Goal: Task Accomplishment & Management: Complete application form

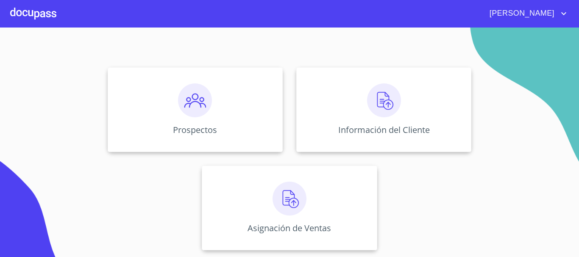
scroll to position [28, 0]
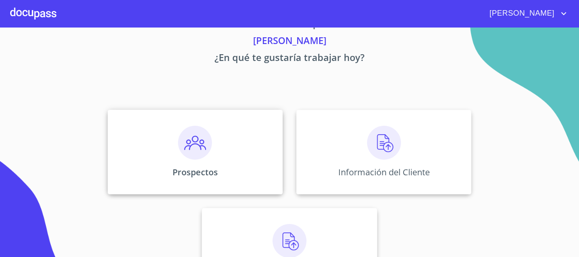
click at [232, 161] on div "Prospectos" at bounding box center [195, 152] width 175 height 85
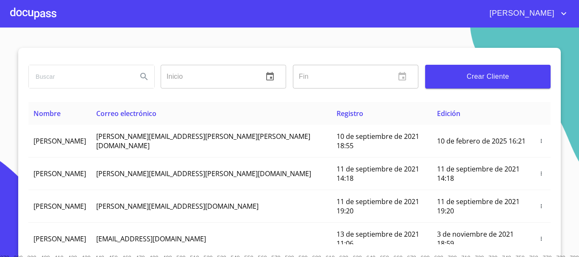
click at [486, 75] on span "Crear Cliente" at bounding box center [488, 77] width 112 height 12
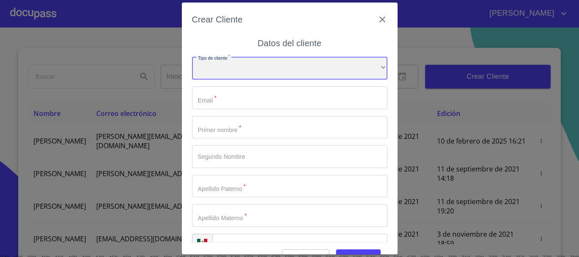
click at [242, 73] on div "​" at bounding box center [289, 68] width 195 height 23
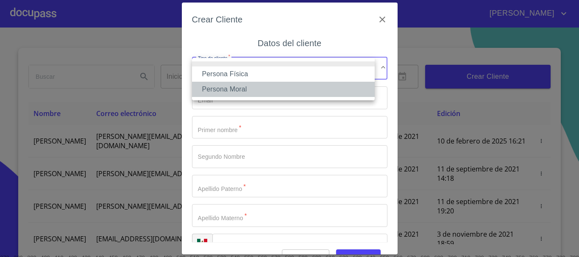
click at [231, 86] on li "Persona Moral" at bounding box center [283, 89] width 183 height 15
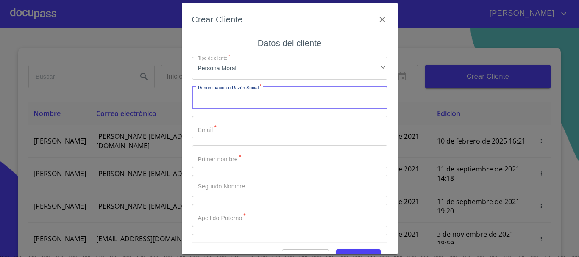
click at [264, 104] on input "Tipo de cliente   *" at bounding box center [289, 97] width 195 height 23
type input "t"
type input "TENSOACTIVOS DE OCCIDENTE SA DE CV"
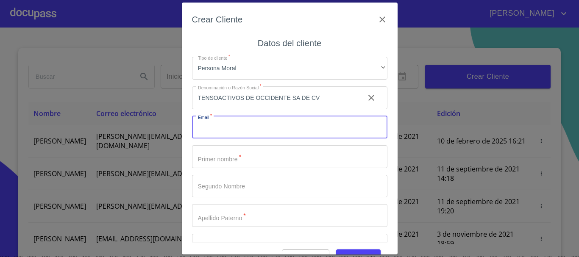
click at [210, 128] on input "Tipo de cliente   *" at bounding box center [289, 127] width 195 height 23
type input "A"
type input "[EMAIL_ADDRESS][DOMAIN_NAME]"
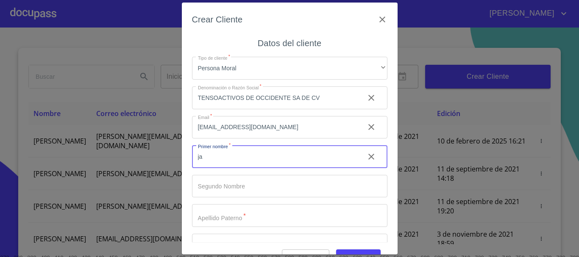
type input "j"
type input "[PERSON_NAME]"
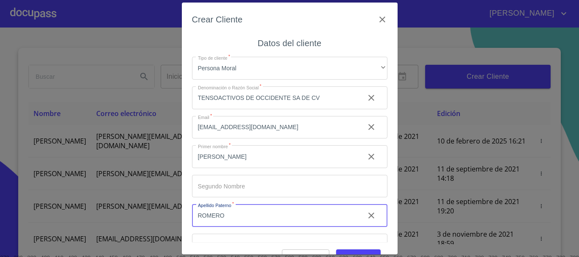
type input "ROMERO"
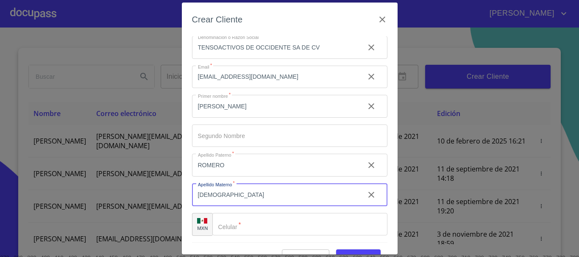
scroll to position [20, 0]
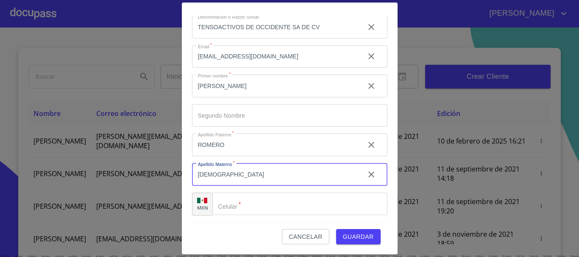
type input "[DEMOGRAPHIC_DATA]"
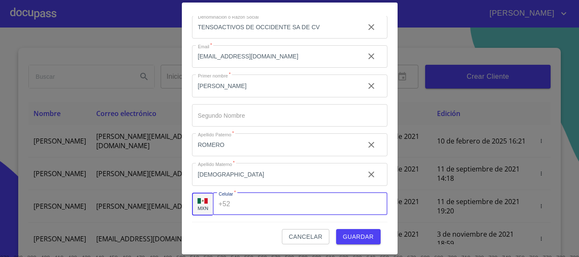
click at [264, 201] on input "Tipo de cliente   *" at bounding box center [309, 204] width 153 height 23
type input "3"
type input "[PHONE_NUMBER]"
click at [364, 240] on span "Guardar" at bounding box center [358, 237] width 31 height 11
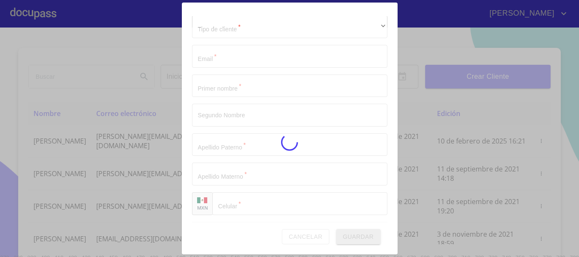
scroll to position [21, 0]
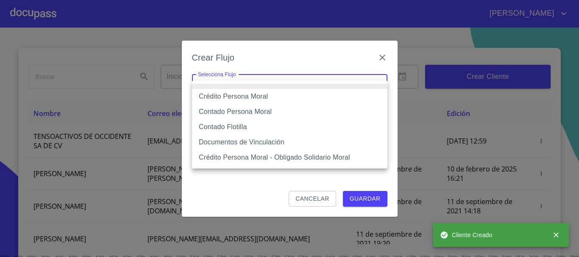
click at [244, 82] on body "[PERSON_NAME] ​ Fin ​ Crear Cliente Nombre Correo electrónico Registro Edición …" at bounding box center [289, 128] width 579 height 257
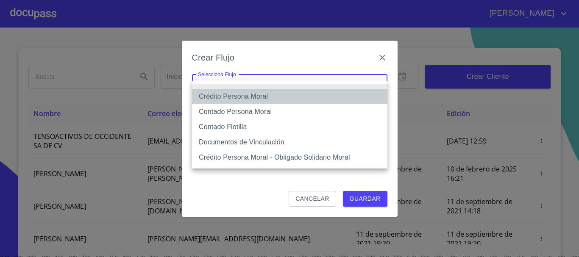
click at [251, 98] on li "Crédito Persona Moral" at bounding box center [289, 96] width 195 height 15
type input "614ae8207e49d67341f8d0cd"
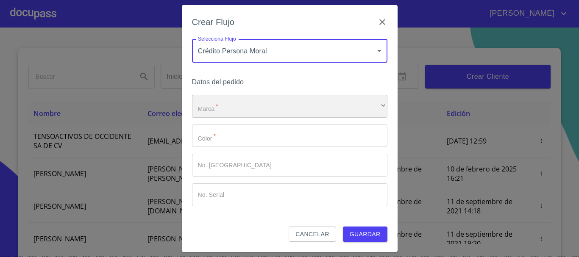
click at [232, 116] on div "​" at bounding box center [289, 106] width 195 height 23
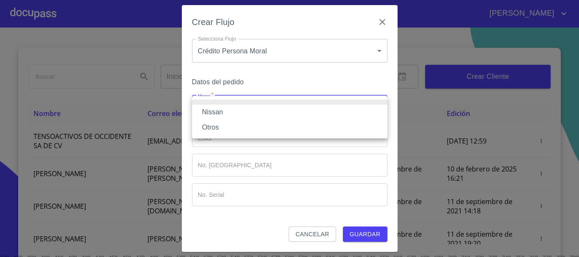
click at [217, 108] on li "Nissan" at bounding box center [289, 112] width 195 height 15
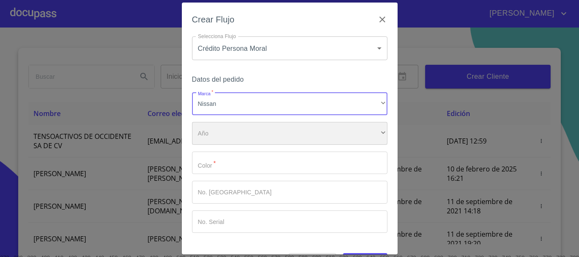
click at [218, 136] on div "​" at bounding box center [289, 133] width 195 height 23
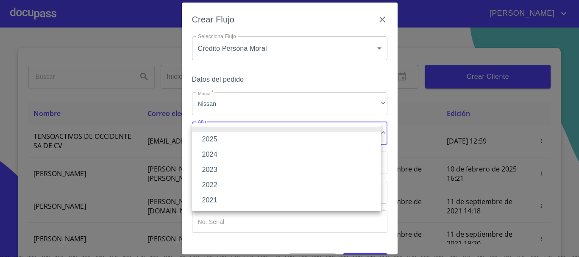
click at [214, 138] on li "2025" at bounding box center [286, 139] width 189 height 15
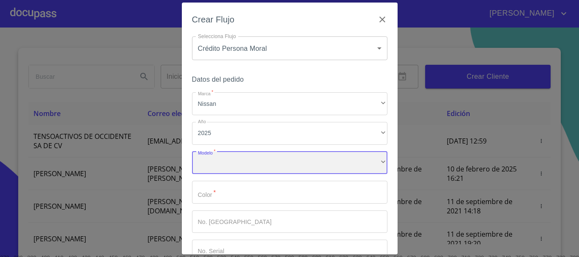
click at [208, 160] on div "​" at bounding box center [289, 163] width 195 height 23
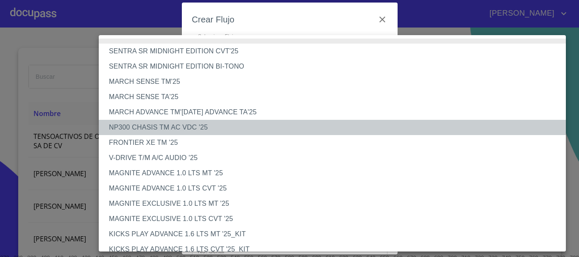
click at [186, 128] on li "NP300 CHASIS TM AC VDC '25" at bounding box center [335, 127] width 473 height 15
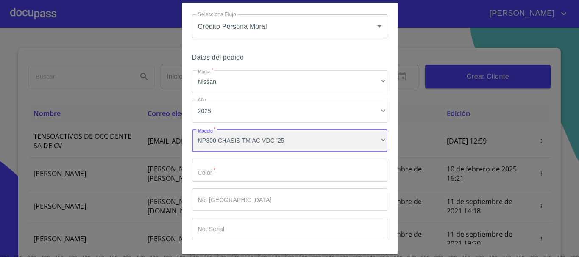
scroll to position [42, 0]
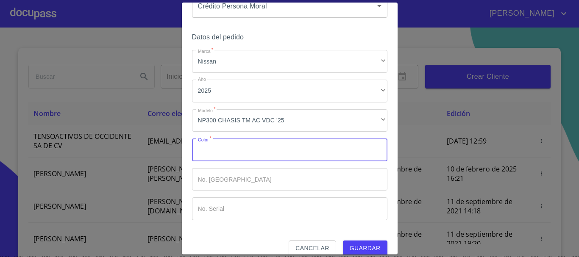
click at [231, 153] on input "Marca   *" at bounding box center [289, 150] width 195 height 23
click at [223, 180] on input "Marca   *" at bounding box center [289, 179] width 195 height 23
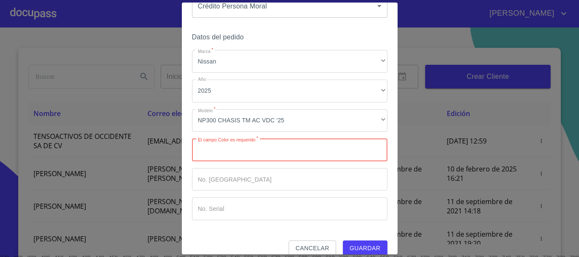
click at [222, 146] on input "Marca   *" at bounding box center [289, 150] width 195 height 23
type input "BLANCO"
click at [383, 207] on div "Crear Flujo Selecciona Flujo Crédito Persona Moral 614ae8207e49d67341f8d0cd Sel…" at bounding box center [290, 129] width 216 height 252
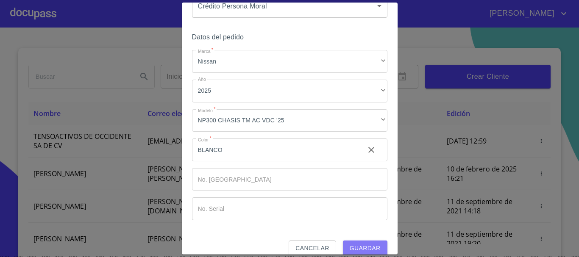
click at [366, 242] on button "Guardar" at bounding box center [365, 249] width 44 height 16
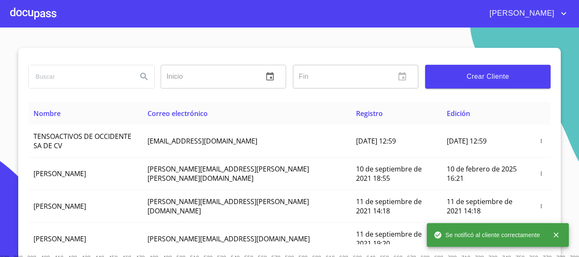
click at [41, 13] on div at bounding box center [33, 13] width 46 height 27
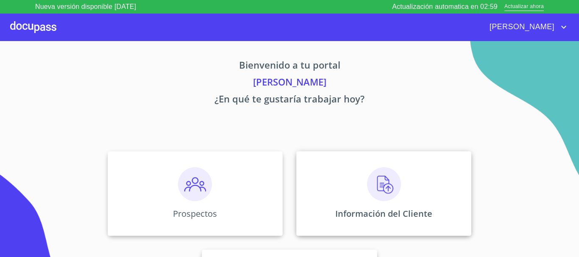
click at [393, 186] on img at bounding box center [384, 184] width 34 height 34
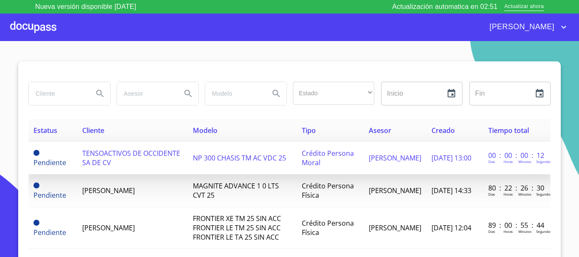
click at [130, 172] on td "TENSOACTIVOS DE OCCIDENTE SA DE CV" at bounding box center [132, 158] width 111 height 33
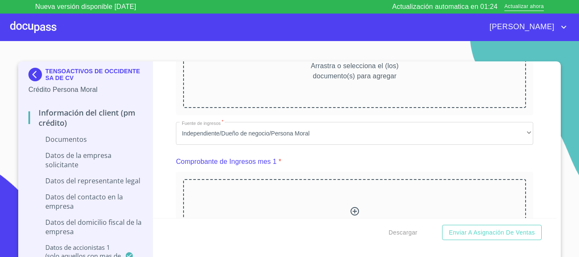
scroll to position [339, 0]
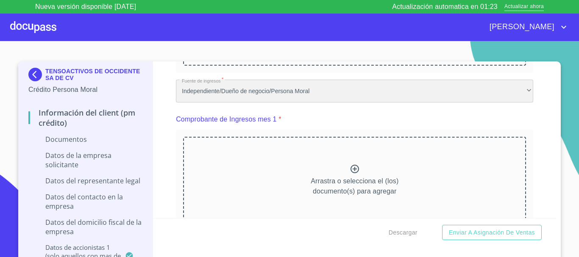
click at [295, 94] on div "Independiente/Dueño de negocio/Persona Moral" at bounding box center [354, 91] width 357 height 23
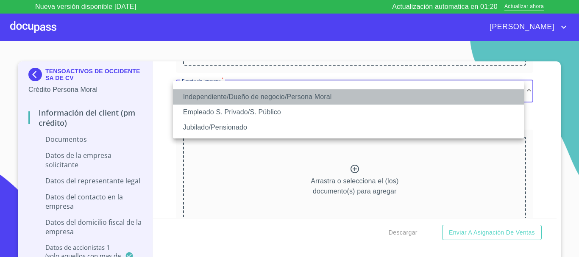
click at [295, 94] on li "Independiente/Dueño de negocio/Persona Moral" at bounding box center [348, 96] width 351 height 15
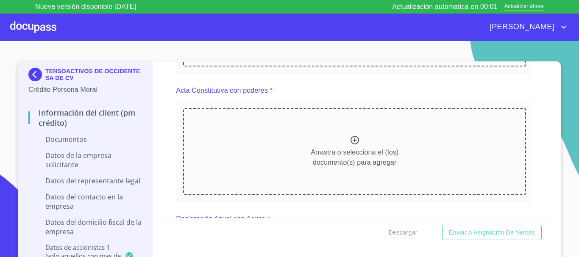
scroll to position [890, 0]
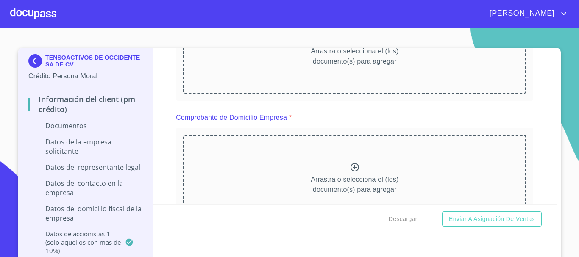
scroll to position [42, 0]
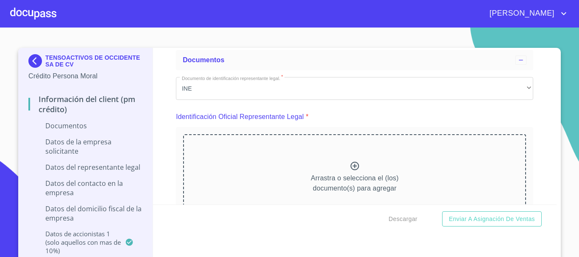
click at [340, 164] on div "Arrastra o selecciona el (los) documento(s) para agregar" at bounding box center [354, 177] width 343 height 86
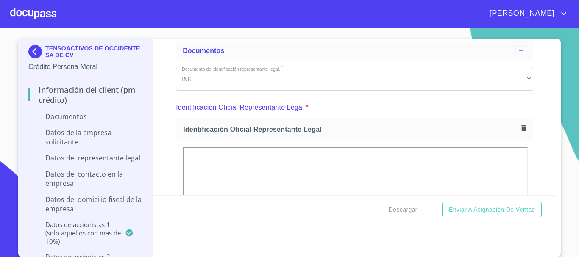
click at [521, 127] on icon "button" at bounding box center [523, 128] width 5 height 6
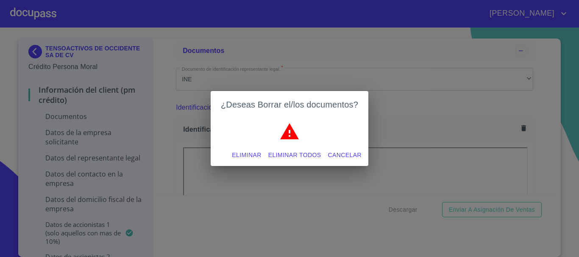
drag, startPoint x: 307, startPoint y: 151, endPoint x: 364, endPoint y: 150, distance: 56.8
click at [305, 151] on span "Eliminar todos" at bounding box center [294, 155] width 53 height 11
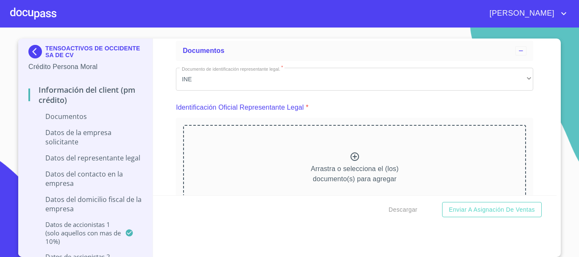
click at [319, 168] on p "Arrastra o selecciona el (los) documento(s) para agregar" at bounding box center [355, 174] width 88 height 20
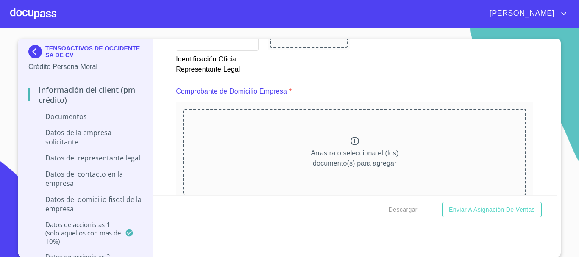
scroll to position [424, 0]
click at [343, 148] on p "Arrastra o selecciona el (los) documento(s) para agregar" at bounding box center [355, 158] width 88 height 20
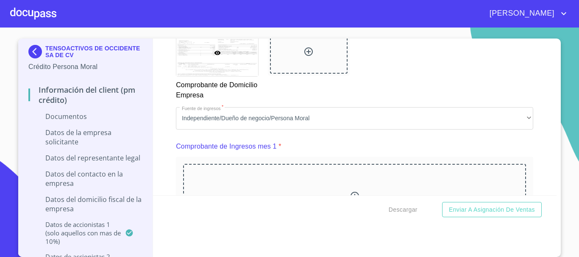
scroll to position [805, 0]
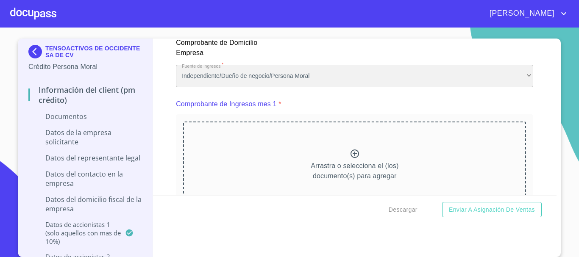
click at [276, 73] on div "Independiente/Dueño de negocio/Persona Moral" at bounding box center [354, 76] width 357 height 23
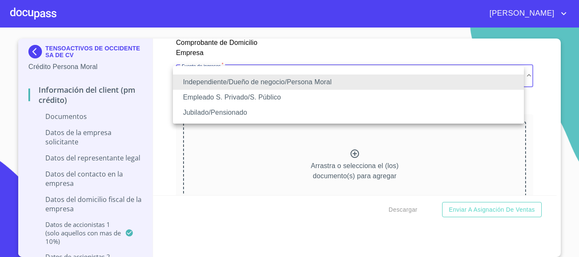
click at [276, 82] on li "Independiente/Dueño de negocio/Persona Moral" at bounding box center [348, 82] width 351 height 15
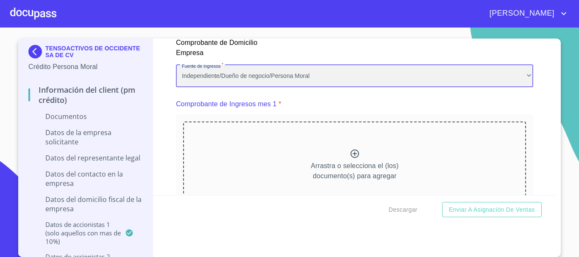
scroll to position [847, 0]
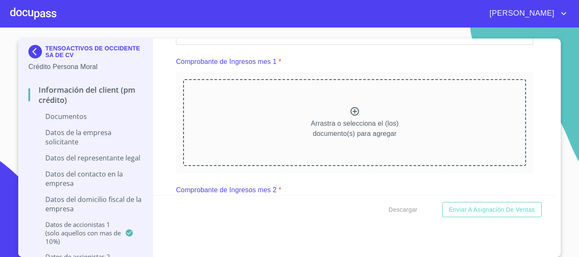
click at [337, 118] on div "Arrastra o selecciona el (los) documento(s) para agregar" at bounding box center [354, 122] width 343 height 86
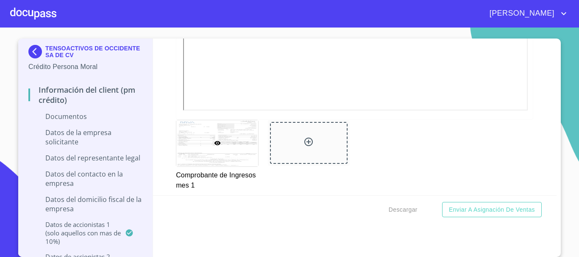
scroll to position [1144, 0]
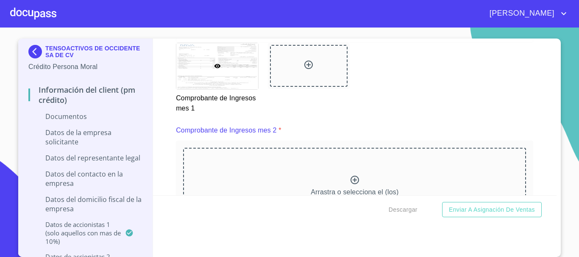
click at [322, 180] on div "Arrastra o selecciona el (los) documento(s) para agregar" at bounding box center [354, 191] width 343 height 86
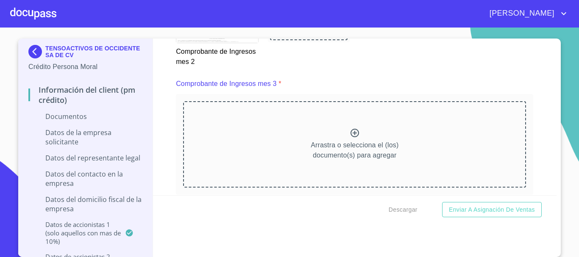
scroll to position [1568, 0]
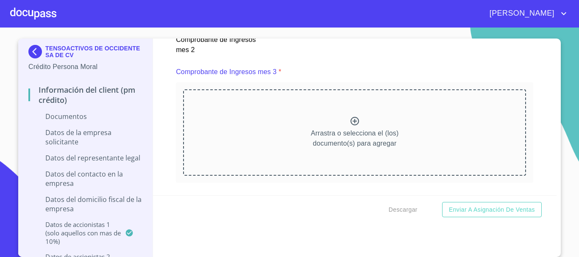
click at [282, 133] on div "Arrastra o selecciona el (los) documento(s) para agregar" at bounding box center [354, 132] width 343 height 86
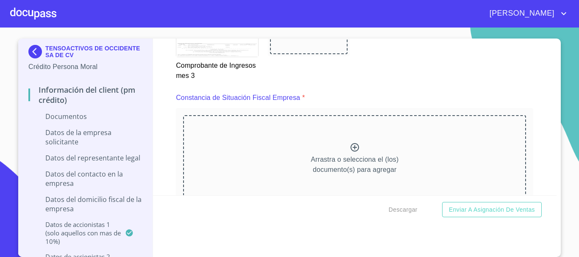
scroll to position [1949, 0]
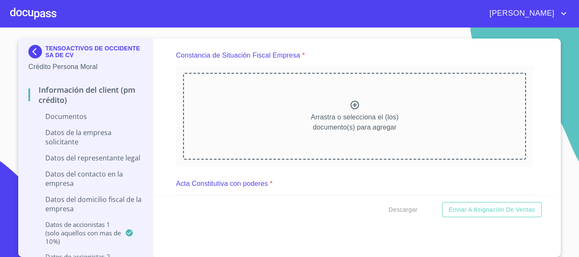
click at [337, 97] on div "Arrastra o selecciona el (los) documento(s) para agregar" at bounding box center [354, 116] width 343 height 86
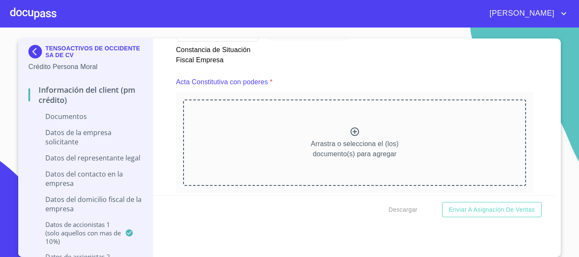
scroll to position [2288, 0]
click at [304, 139] on div "Arrastra o selecciona el (los) documento(s) para agregar" at bounding box center [354, 142] width 343 height 86
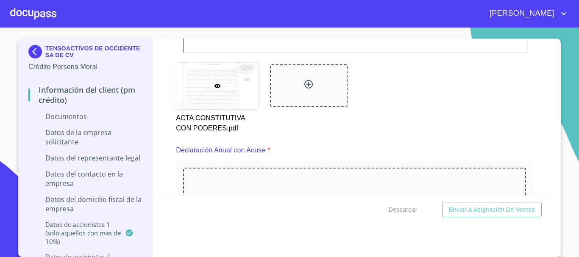
scroll to position [2669, 0]
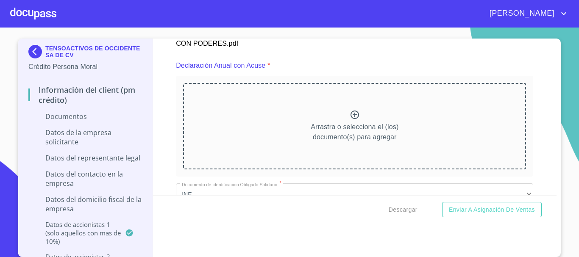
click at [324, 117] on div "Arrastra o selecciona el (los) documento(s) para agregar" at bounding box center [354, 126] width 343 height 86
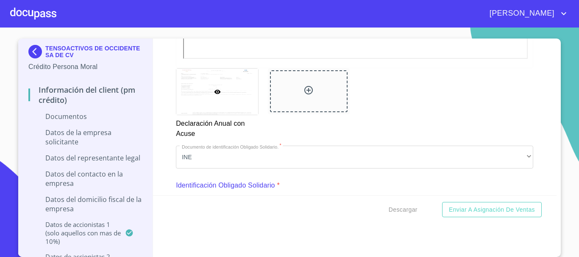
scroll to position [2966, 0]
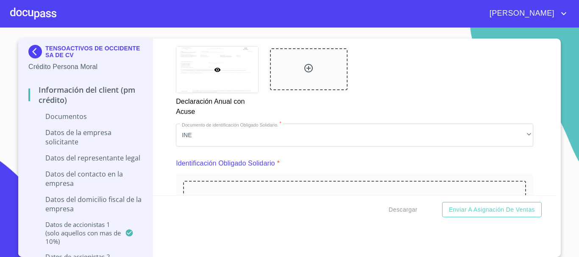
click at [276, 74] on div at bounding box center [309, 69] width 78 height 42
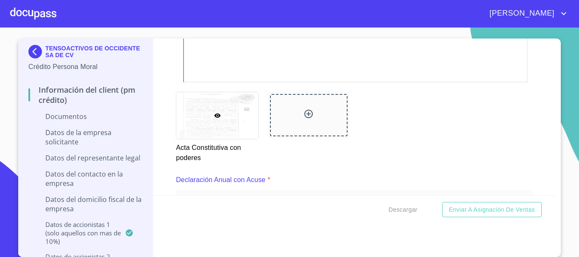
scroll to position [2500, 0]
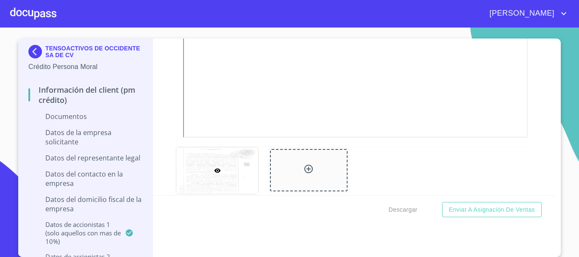
click at [290, 173] on div at bounding box center [309, 170] width 78 height 42
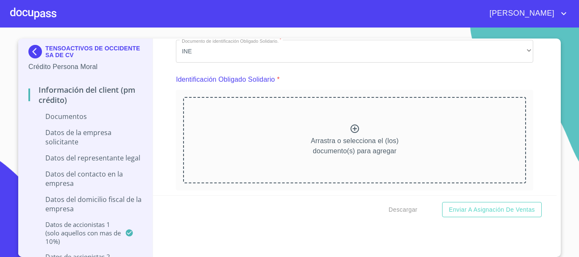
scroll to position [3051, 0]
click at [350, 134] on div at bounding box center [355, 129] width 10 height 12
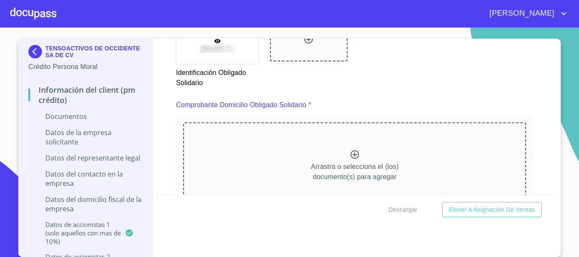
scroll to position [3390, 0]
click at [383, 167] on p "Arrastra o selecciona el (los) documento(s) para agregar" at bounding box center [355, 171] width 88 height 20
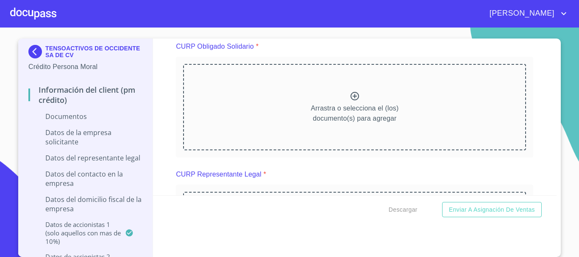
scroll to position [3813, 0]
click at [331, 100] on div "Arrastra o selecciona el (los) documento(s) para agregar" at bounding box center [354, 107] width 343 height 86
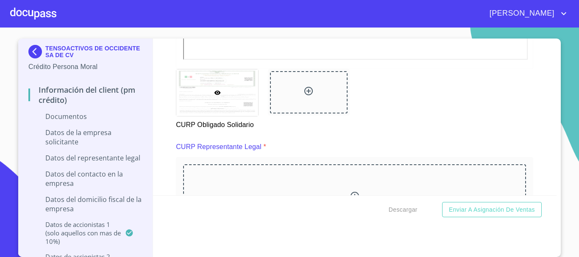
scroll to position [4152, 0]
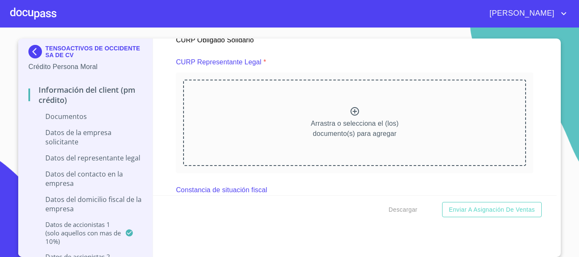
click at [301, 118] on div "Arrastra o selecciona el (los) documento(s) para agregar" at bounding box center [354, 123] width 343 height 86
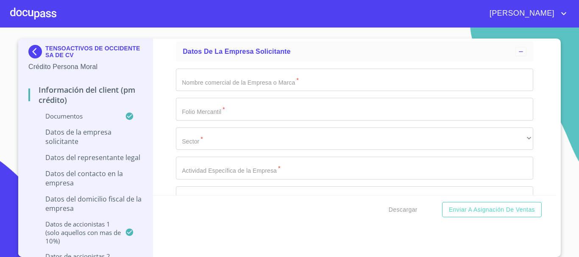
scroll to position [5042, 0]
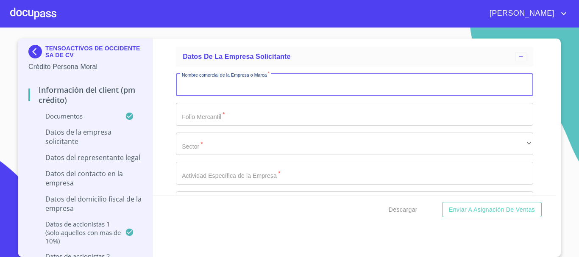
click at [252, 89] on input "Documento de identificación representante legal.   *" at bounding box center [354, 85] width 357 height 23
type input "TENSOACTIVOS DE OCCIDENTE SA DE CV"
click at [196, 121] on input "Documento de identificación representante legal.   *" at bounding box center [354, 114] width 357 height 23
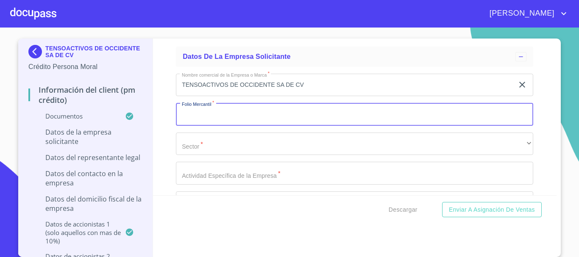
click at [200, 111] on input "Documento de identificación representante legal.   *" at bounding box center [354, 114] width 357 height 23
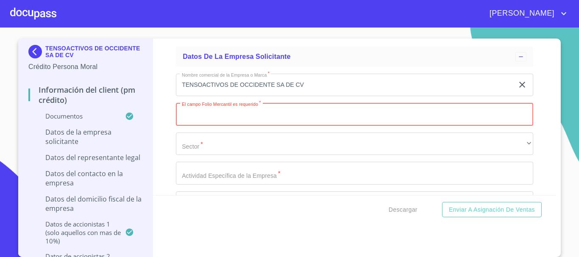
click at [199, 116] on input "Documento de identificación representante legal.   *" at bounding box center [354, 114] width 357 height 23
type input "181-18121"
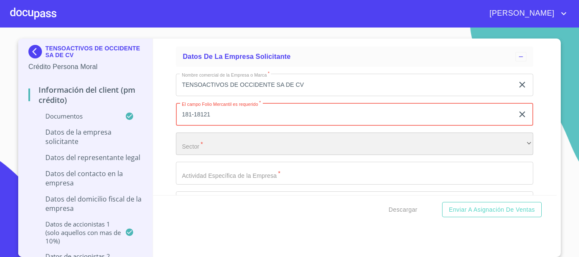
click at [230, 151] on div "​" at bounding box center [354, 144] width 357 height 23
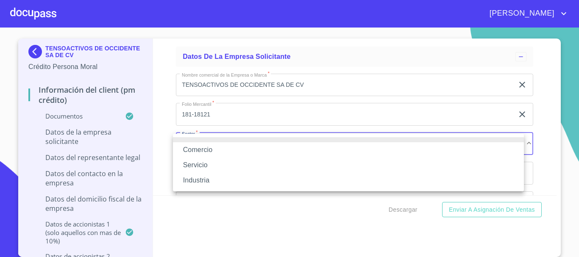
click at [202, 180] on li "Industria" at bounding box center [348, 180] width 351 height 15
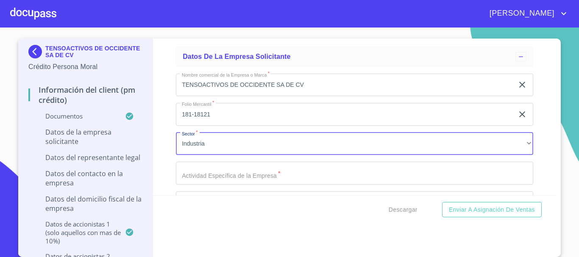
click at [238, 179] on input "Documento de identificación representante legal.   *" at bounding box center [354, 173] width 357 height 23
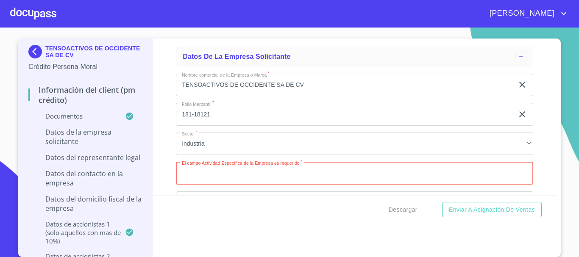
click at [210, 171] on input "Documento de identificación representante legal.   *" at bounding box center [354, 173] width 357 height 23
paste input "FABRICACION DE PRODUCTOS QUIMICOS DE LIMPIEZA Y COSMETICOS"
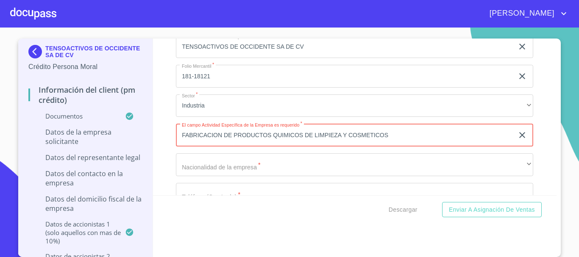
scroll to position [5127, 0]
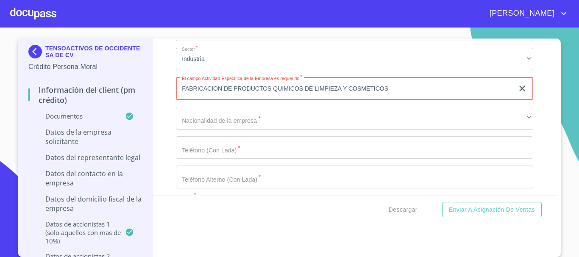
type input "FABRICACION DE PRODUCTOS QUIMICOS DE LIMPIEZA Y COSMETICOS"
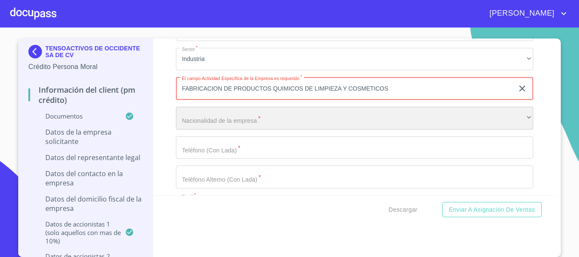
click at [204, 120] on div "​" at bounding box center [354, 118] width 357 height 23
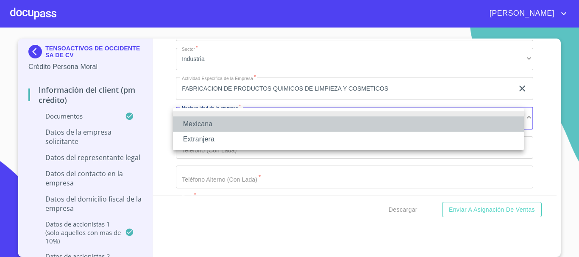
click at [214, 119] on li "Mexicana" at bounding box center [348, 124] width 351 height 15
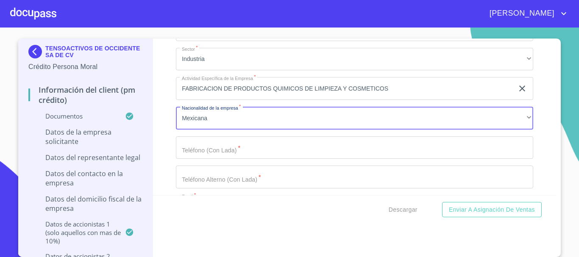
click at [197, 145] on input "Documento de identificación representante legal.   *" at bounding box center [354, 147] width 357 height 23
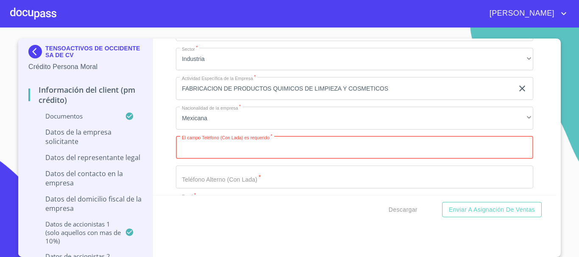
click at [212, 152] on input "Documento de identificación representante legal.   *" at bounding box center [354, 147] width 357 height 23
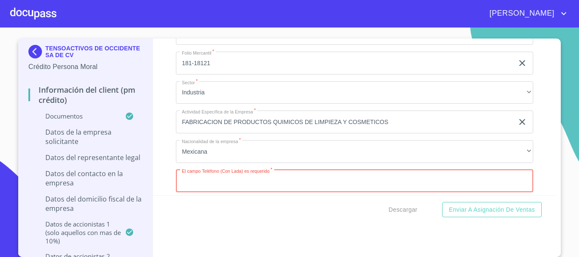
scroll to position [5169, 0]
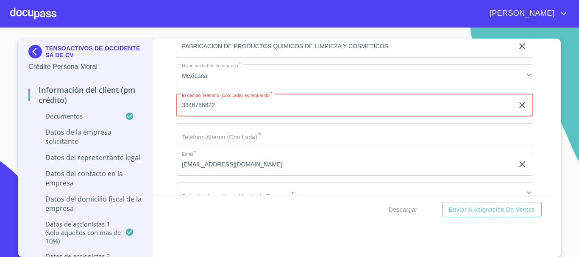
type input "3346786822"
click at [230, 142] on input "Documento de identificación representante legal.   *" at bounding box center [354, 134] width 357 height 23
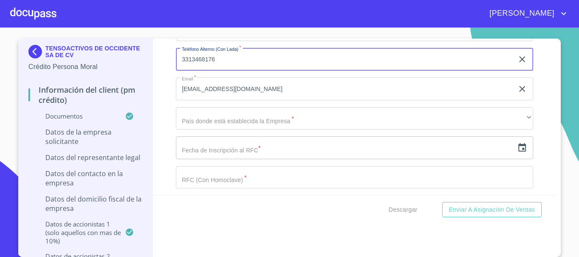
scroll to position [5254, 0]
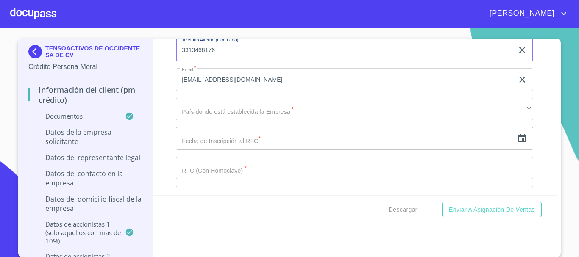
type input "3313468176"
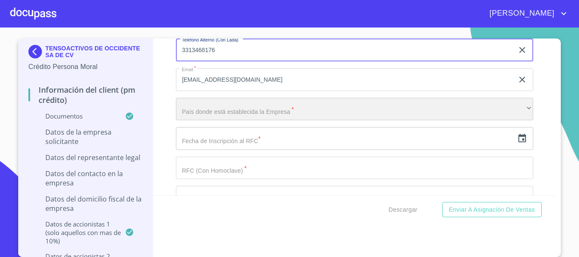
click at [214, 108] on div "​" at bounding box center [354, 109] width 357 height 23
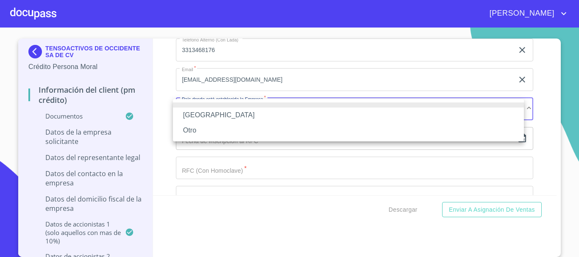
click at [205, 115] on li "Mexico" at bounding box center [348, 115] width 351 height 15
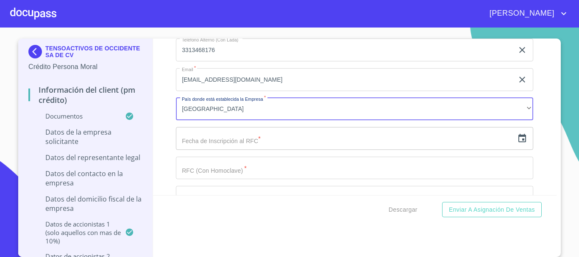
click at [192, 144] on input "text" at bounding box center [345, 138] width 338 height 23
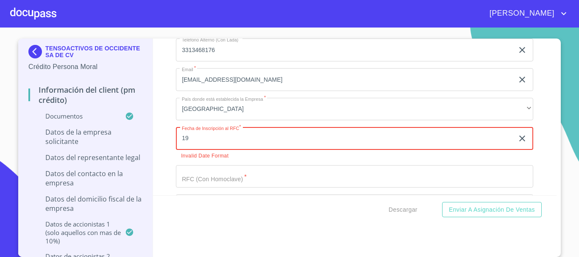
type input "19"
click at [517, 141] on icon "button" at bounding box center [522, 138] width 10 height 10
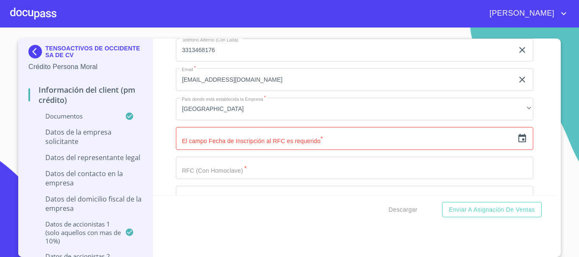
click at [518, 135] on icon "button" at bounding box center [522, 138] width 8 height 8
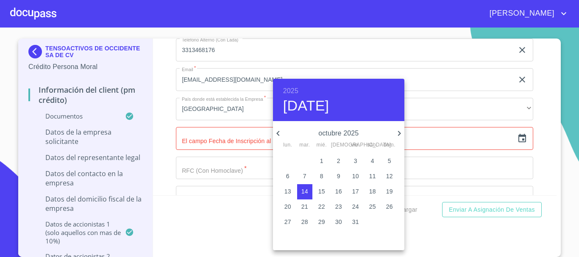
click at [289, 89] on h6 "2025" at bounding box center [290, 91] width 15 height 12
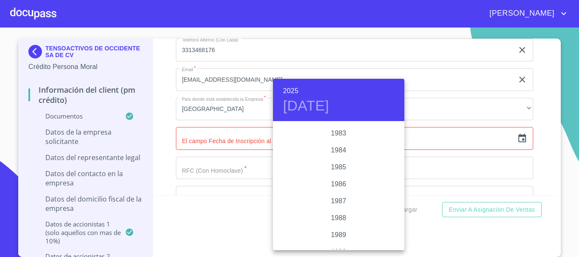
scroll to position [966, 0]
click at [332, 166] on div "1984" at bounding box center [338, 164] width 131 height 17
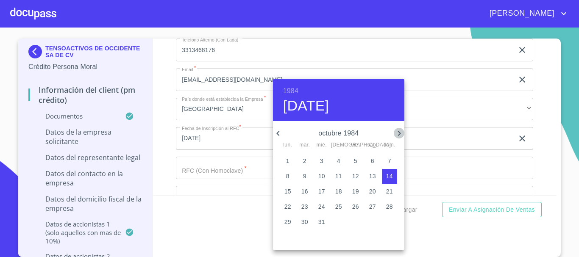
click at [396, 131] on icon "button" at bounding box center [399, 133] width 10 height 10
click at [280, 135] on icon "button" at bounding box center [278, 133] width 10 height 10
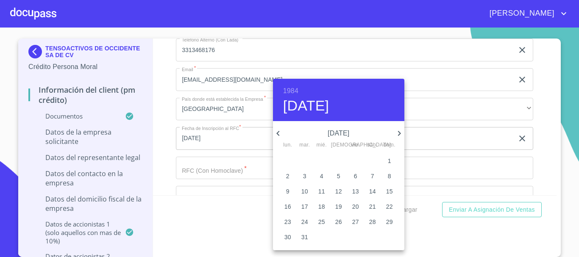
click at [280, 135] on icon "button" at bounding box center [278, 133] width 10 height 10
click at [305, 204] on p "19" at bounding box center [304, 207] width 7 height 8
type input "19 de jun. de 1984"
click at [305, 204] on p "19" at bounding box center [304, 207] width 7 height 8
click at [251, 142] on div at bounding box center [289, 128] width 579 height 257
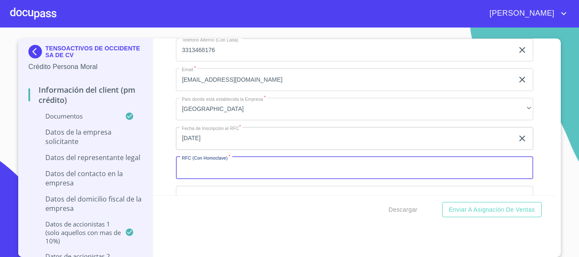
click at [203, 167] on input "Documento de identificación representante legal.   *" at bounding box center [354, 168] width 357 height 23
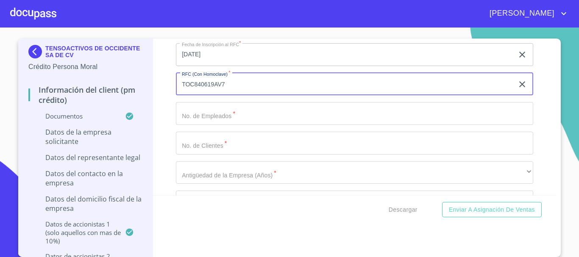
scroll to position [5339, 0]
type input "TOC840619AV7"
click at [234, 110] on input "Documento de identificación representante legal.   *" at bounding box center [354, 112] width 357 height 23
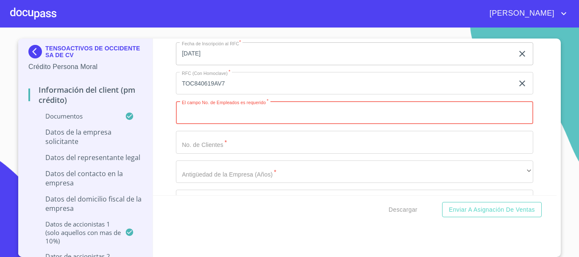
click at [217, 142] on input "Documento de identificación representante legal.   *" at bounding box center [354, 142] width 357 height 23
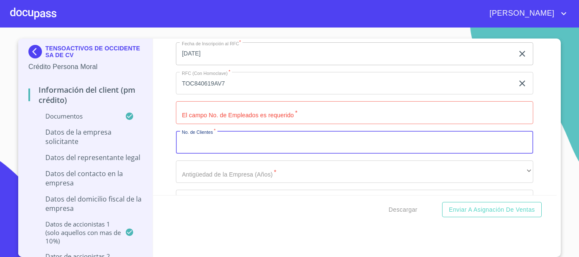
click at [222, 115] on input "Documento de identificación representante legal.   *" at bounding box center [354, 112] width 357 height 23
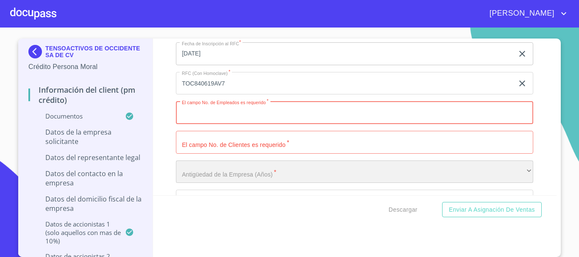
click at [278, 170] on div "​" at bounding box center [354, 172] width 357 height 23
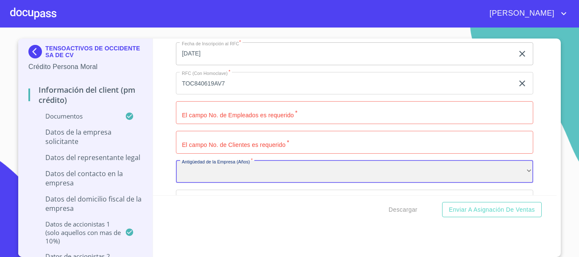
click at [278, 170] on div "​" at bounding box center [354, 172] width 357 height 23
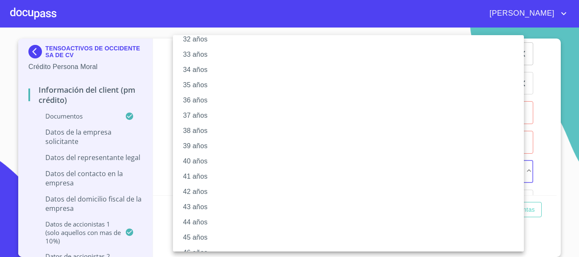
scroll to position [508, 0]
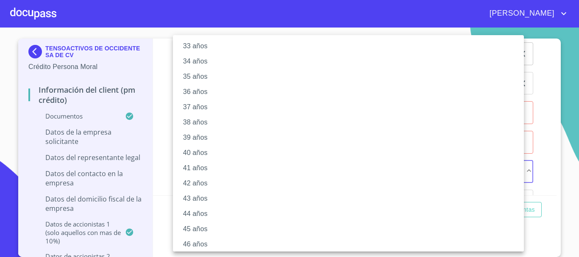
click at [200, 164] on li "41 años" at bounding box center [351, 168] width 357 height 15
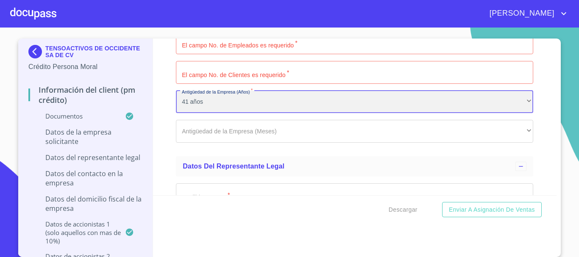
scroll to position [5423, 0]
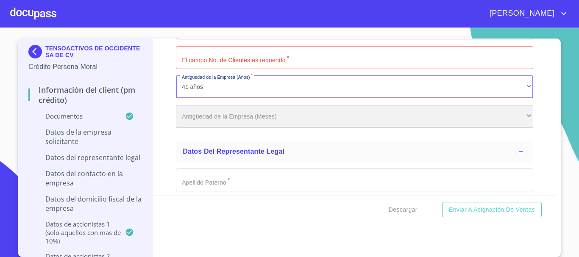
click at [234, 118] on div "​" at bounding box center [354, 116] width 357 height 23
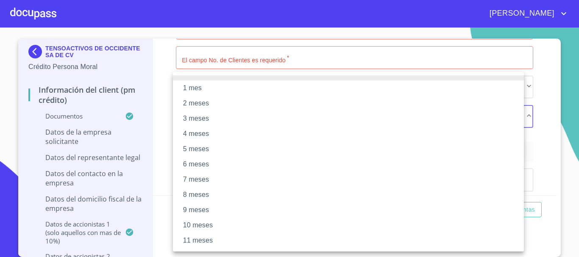
click at [203, 92] on li "1 mes" at bounding box center [348, 88] width 351 height 15
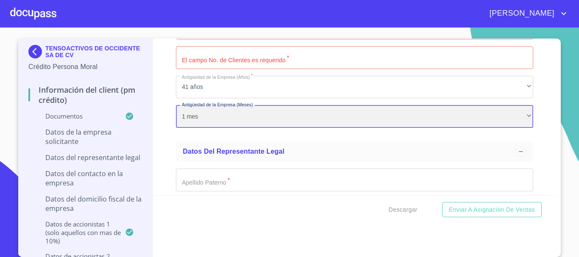
scroll to position [5466, 0]
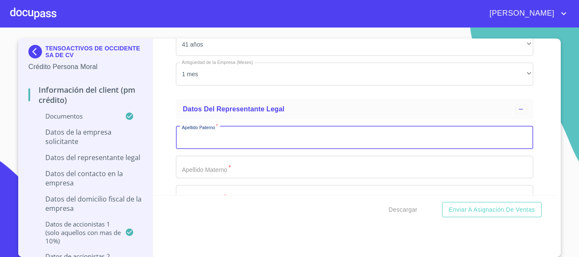
click at [203, 138] on input "Documento de identificación representante legal.   *" at bounding box center [354, 137] width 357 height 23
type input "ROMERO"
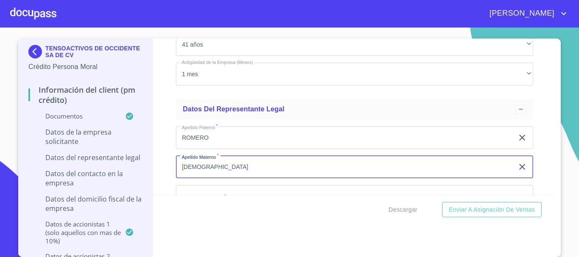
type input "[DEMOGRAPHIC_DATA]"
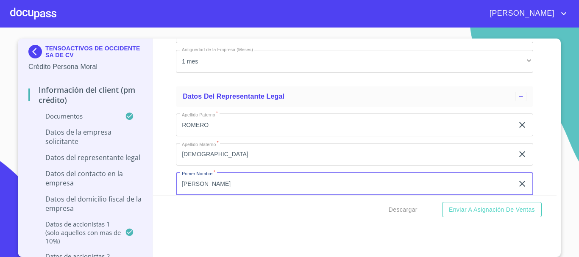
type input "[PERSON_NAME]"
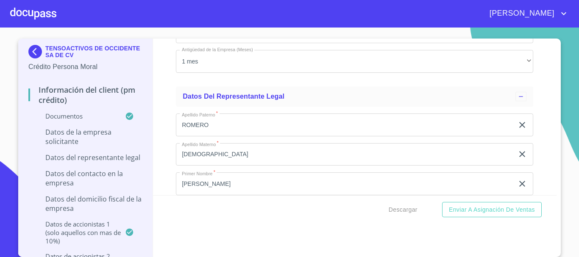
scroll to position [5575, 0]
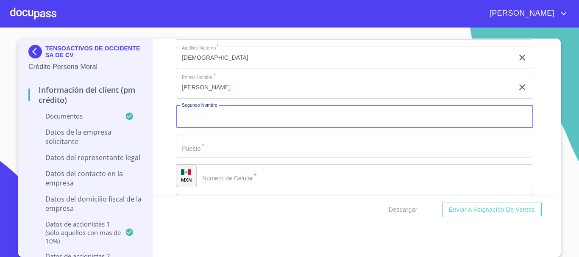
click at [200, 147] on input "Documento de identificación representante legal.   *" at bounding box center [354, 146] width 357 height 23
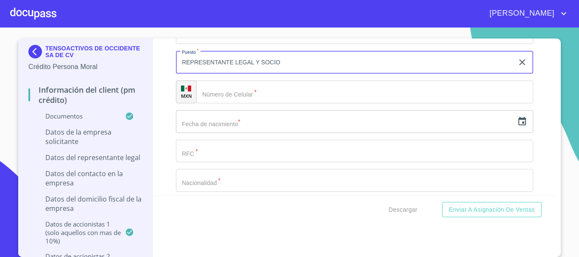
scroll to position [5660, 0]
type input "REPRESENTANTE LEGAL Y SOCIO"
click at [230, 97] on input "Documento de identificación representante legal.   *" at bounding box center [364, 91] width 337 height 23
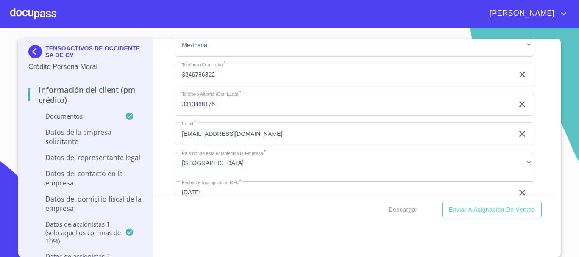
scroll to position [5194, 0]
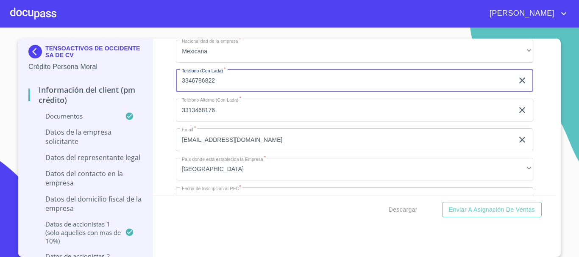
drag, startPoint x: 216, startPoint y: 82, endPoint x: 175, endPoint y: 89, distance: 41.2
click at [176, 89] on input "3346786822" at bounding box center [345, 80] width 338 height 23
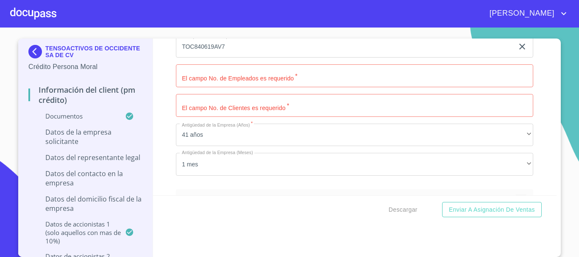
scroll to position [5363, 0]
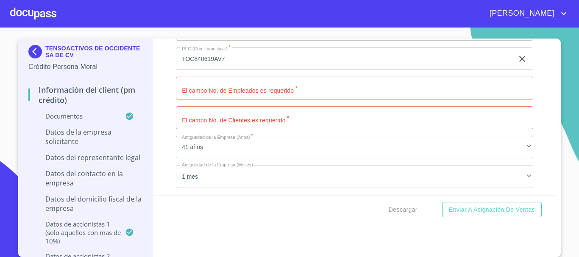
click at [231, 92] on input "Documento de identificación representante legal.   *" at bounding box center [354, 88] width 357 height 23
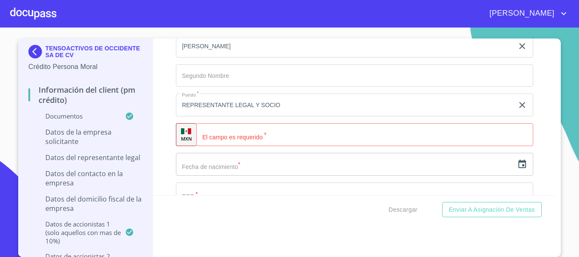
scroll to position [5617, 0]
click at [226, 137] on input "Documento de identificación representante legal.   *" at bounding box center [364, 133] width 337 height 23
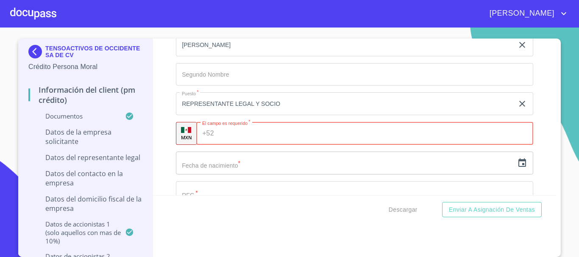
paste input "[PHONE_NUMBER]"
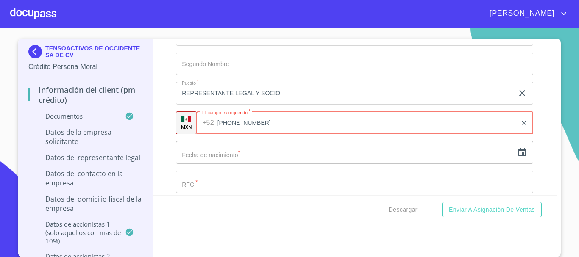
scroll to position [5660, 0]
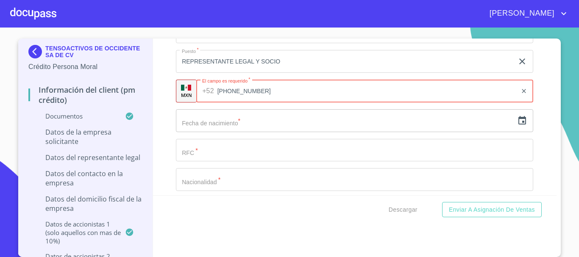
type input "[PHONE_NUMBER]"
click at [517, 121] on icon "button" at bounding box center [522, 121] width 10 height 10
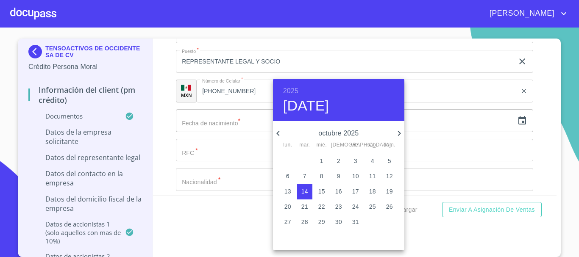
click at [297, 87] on h6 "2025" at bounding box center [290, 91] width 15 height 12
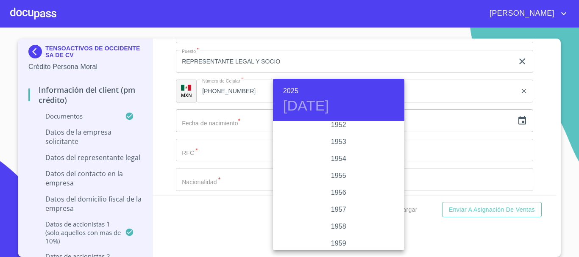
scroll to position [458, 0]
click at [341, 177] on div "1955" at bounding box center [338, 181] width 131 height 17
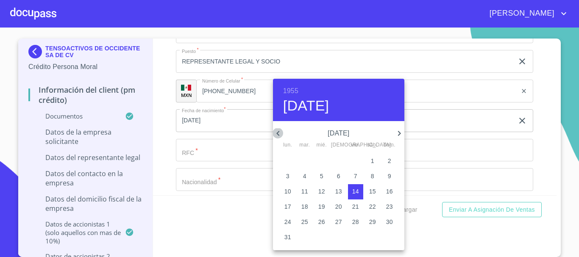
click at [277, 131] on icon "button" at bounding box center [278, 133] width 10 height 10
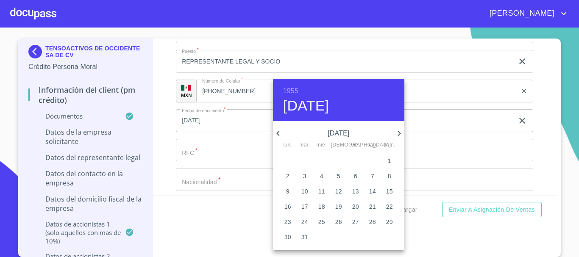
click at [277, 131] on icon "button" at bounding box center [278, 133] width 10 height 10
click at [355, 222] on p "29" at bounding box center [355, 222] width 7 height 8
type input "29 de abr. de 1955"
click at [356, 222] on p "29" at bounding box center [355, 222] width 7 height 8
click at [228, 144] on div at bounding box center [289, 128] width 579 height 257
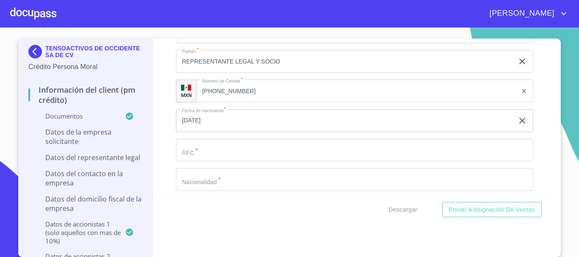
click at [219, 153] on input "Documento de identificación representante legal.   *" at bounding box center [354, 150] width 357 height 23
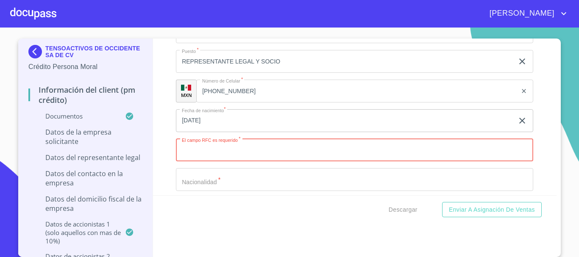
click at [213, 150] on input "Documento de identificación representante legal.   *" at bounding box center [354, 150] width 357 height 23
click at [206, 153] on input "Documento de identificación representante legal.   *" at bounding box center [354, 150] width 357 height 23
click at [217, 153] on input "Documento de identificación representante legal.   *" at bounding box center [354, 150] width 357 height 23
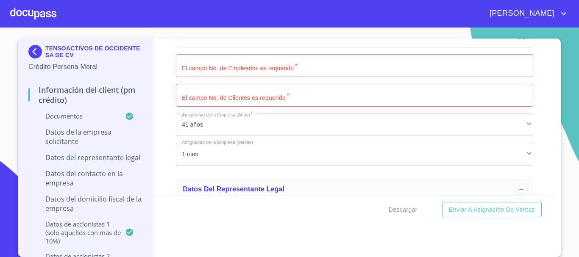
scroll to position [5363, 0]
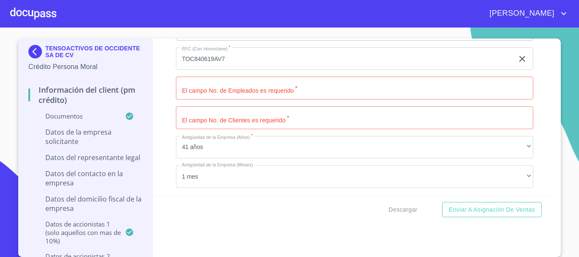
click at [240, 94] on input "Documento de identificación representante legal.   *" at bounding box center [354, 88] width 357 height 23
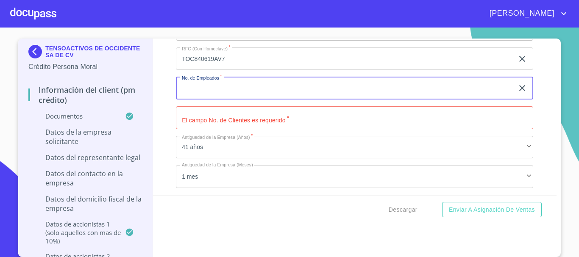
click at [167, 124] on div "Información del Client (PM crédito) Documentos Documento de identificación repr…" at bounding box center [355, 117] width 404 height 157
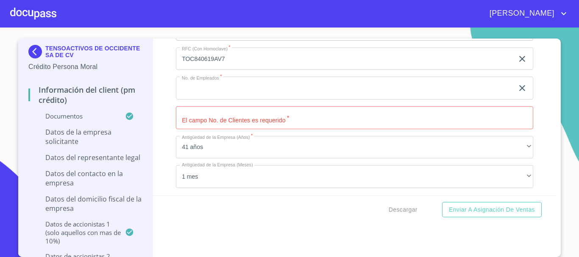
click at [226, 118] on input "Documento de identificación representante legal.   *" at bounding box center [354, 117] width 357 height 23
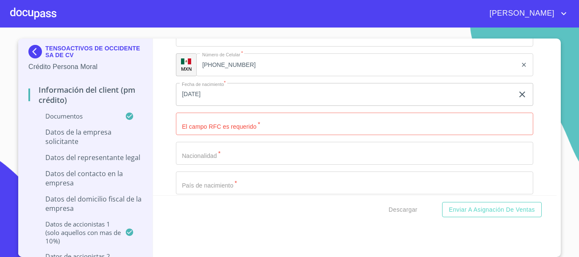
scroll to position [5702, 0]
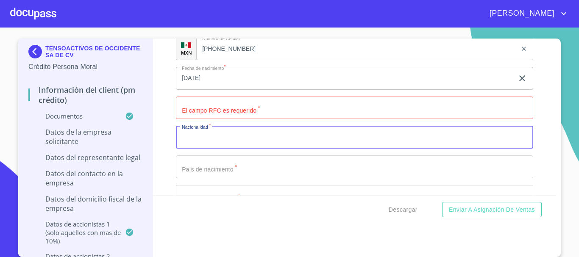
click at [207, 140] on input "Documento de identificación representante legal.   *" at bounding box center [354, 137] width 357 height 23
type input "MEXICANO"
click at [224, 162] on input "Documento de identificación representante legal.   *" at bounding box center [354, 166] width 357 height 23
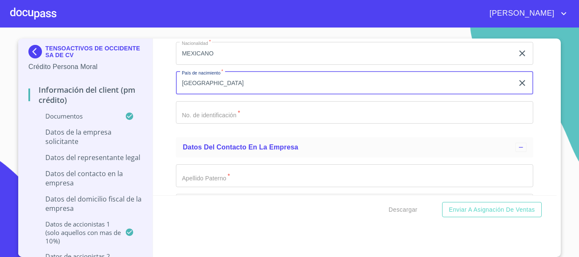
scroll to position [5787, 0]
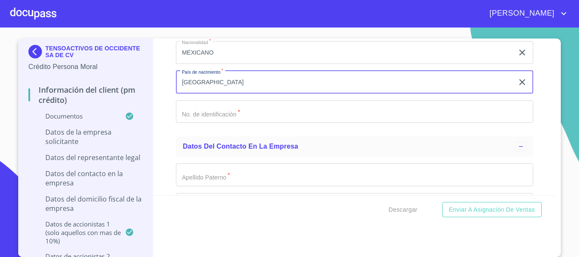
type input "MEXICO"
click at [201, 108] on input "Documento de identificación representante legal.   *" at bounding box center [354, 111] width 357 height 23
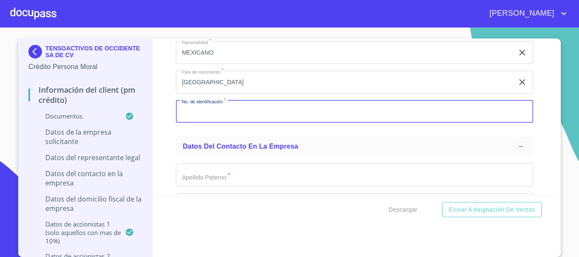
click at [201, 108] on input "Documento de identificación representante legal.   *" at bounding box center [354, 111] width 357 height 23
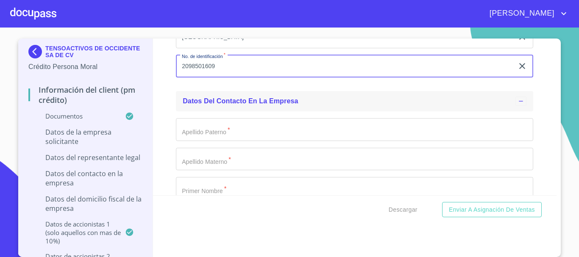
scroll to position [5872, 0]
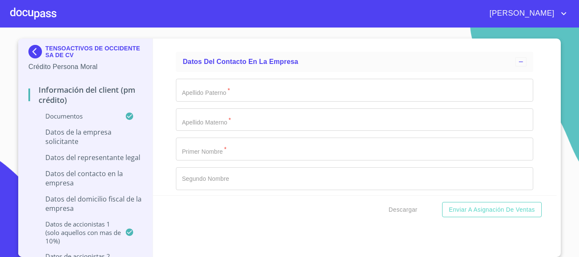
type input "2098501609"
click at [184, 89] on input "Documento de identificación representante legal.   *" at bounding box center [354, 90] width 357 height 23
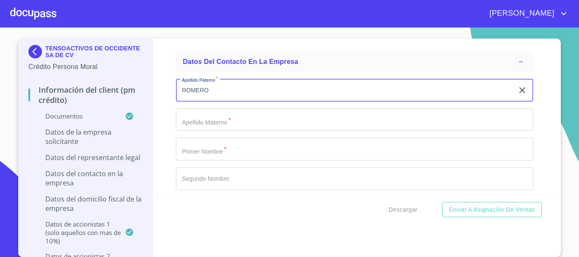
type input "ROMERO"
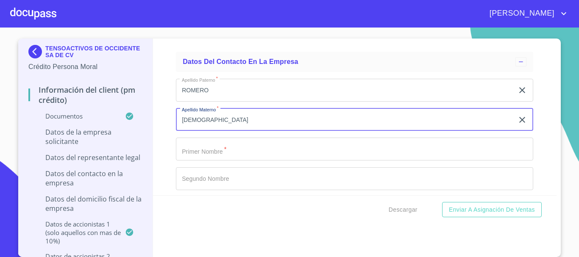
type input "[DEMOGRAPHIC_DATA]"
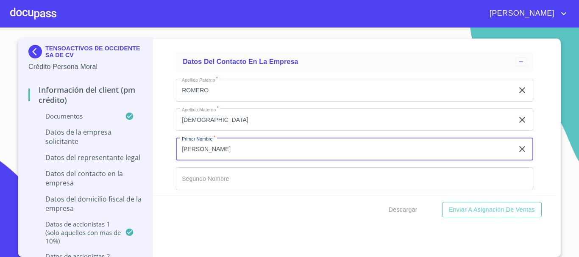
type input "[PERSON_NAME]"
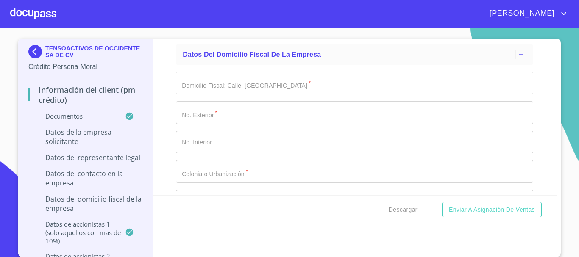
scroll to position [6090, 0]
type input "DUEÑO Y REPRESENTANTE LEGAL"
click at [238, 79] on input "Documento de identificación representante legal.   *" at bounding box center [354, 82] width 357 height 23
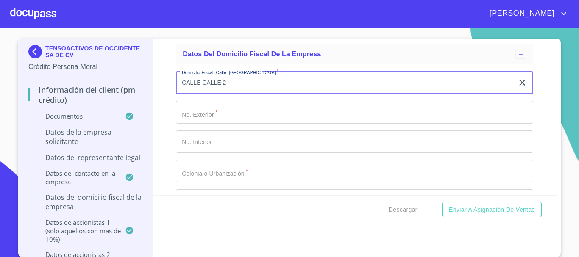
type input "CALLE CALLE 2"
click at [217, 112] on input "Documento de identificación representante legal.   *" at bounding box center [354, 112] width 357 height 23
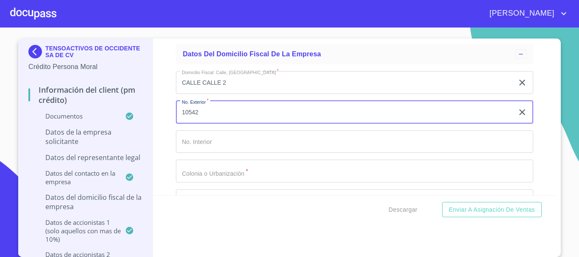
type input "10542"
click at [214, 138] on input "Documento de identificación representante legal.   *" at bounding box center [354, 142] width 357 height 23
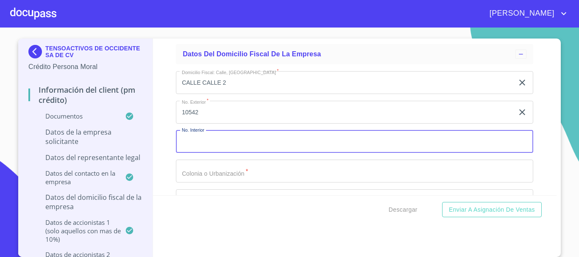
click at [210, 178] on input "Documento de identificación representante legal.   *" at bounding box center [354, 171] width 357 height 23
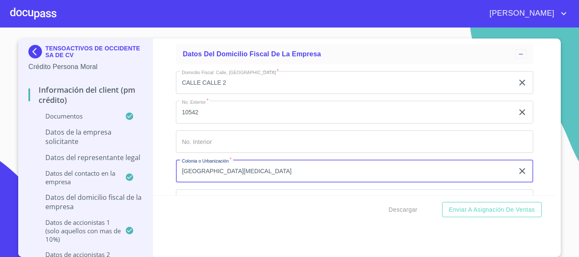
scroll to position [6175, 0]
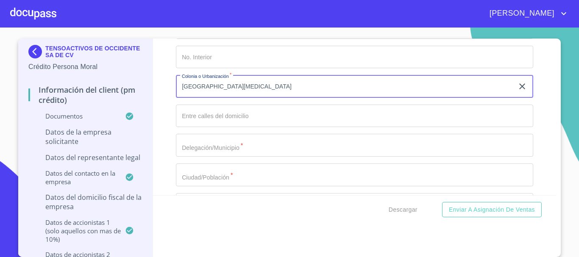
type input "PARQUE INDUSTRIAL EL SALTO"
click at [243, 123] on input "Documento de identificación representante legal.   *" at bounding box center [354, 116] width 357 height 23
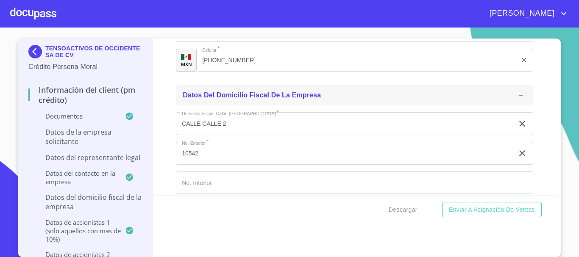
scroll to position [6048, 0]
click at [200, 124] on input "CALLE CALLE 2" at bounding box center [345, 125] width 338 height 23
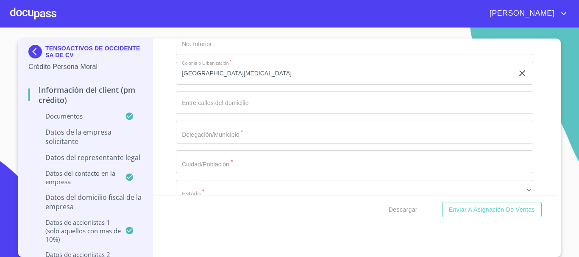
scroll to position [6217, 0]
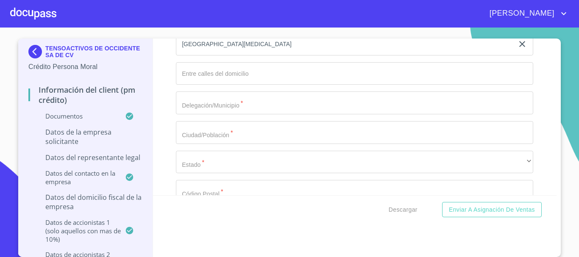
type input "CALLE 2"
click at [226, 74] on input "Documento de identificación representante legal.   *" at bounding box center [354, 73] width 357 height 23
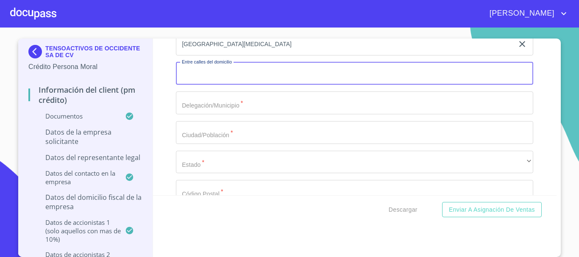
click at [224, 105] on input "Documento de identificación representante legal.   *" at bounding box center [354, 103] width 357 height 23
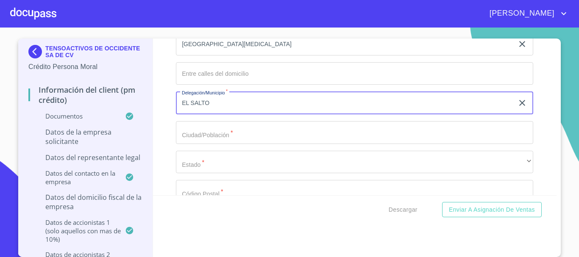
type input "EL SALTO"
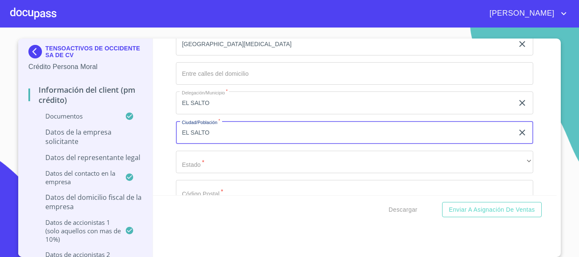
type input "EL SALTO"
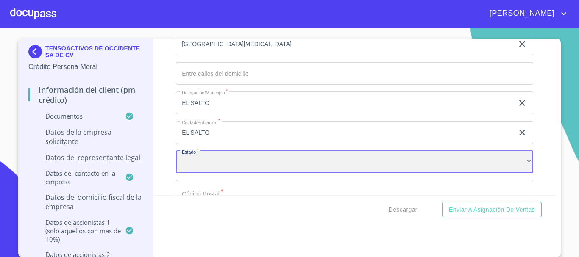
click at [211, 166] on div "​" at bounding box center [354, 162] width 357 height 23
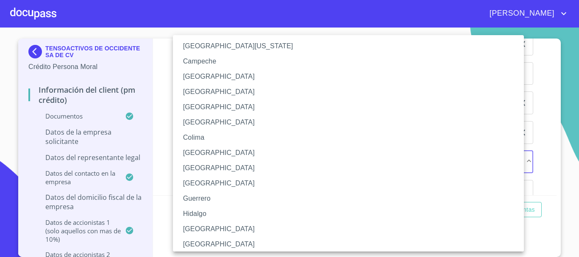
scroll to position [85, 0]
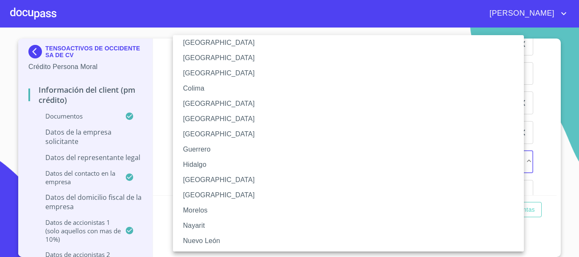
click at [200, 176] on li "Jalisco" at bounding box center [351, 179] width 357 height 15
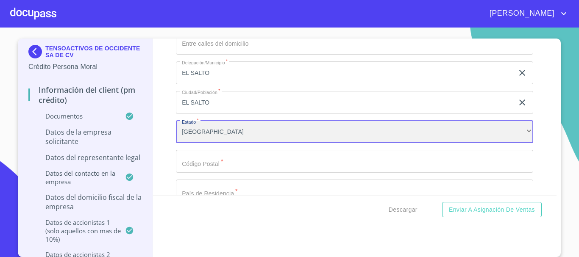
scroll to position [6260, 0]
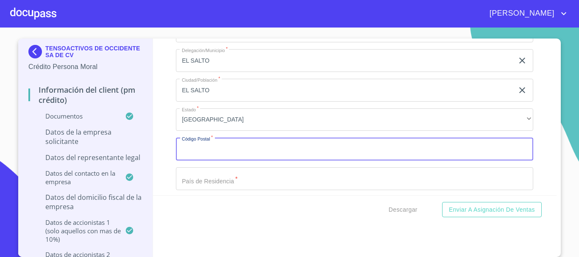
click at [226, 150] on input "Documento de identificación representante legal.   *" at bounding box center [354, 149] width 357 height 23
type input "45680"
click at [209, 173] on input "Documento de identificación representante legal.   *" at bounding box center [354, 178] width 357 height 23
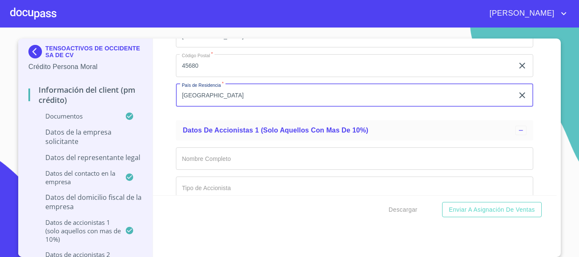
scroll to position [6345, 0]
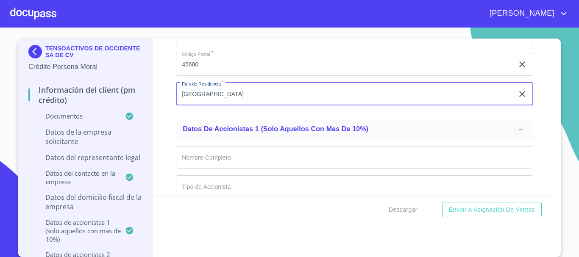
type input "MEXICO"
click at [172, 116] on div "Información del Client (PM crédito) Documentos Documento de identificación repr…" at bounding box center [355, 117] width 404 height 157
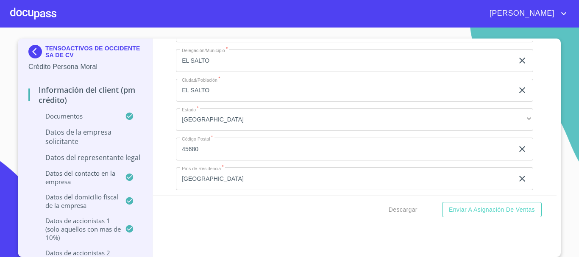
scroll to position [6175, 0]
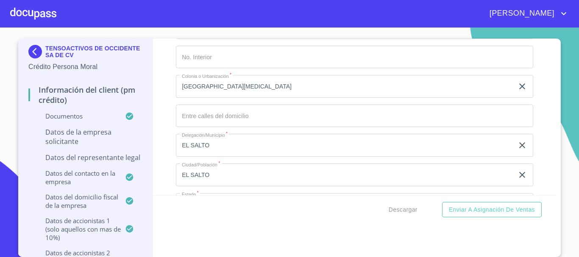
click at [221, 117] on input "Documento de identificación representante legal.   *" at bounding box center [354, 116] width 357 height 23
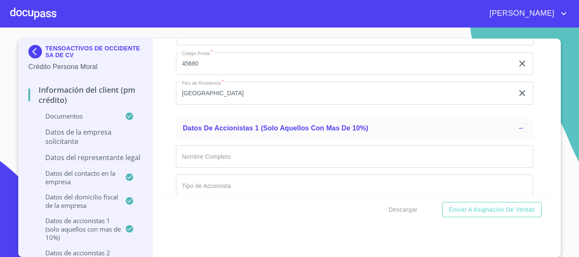
scroll to position [6387, 0]
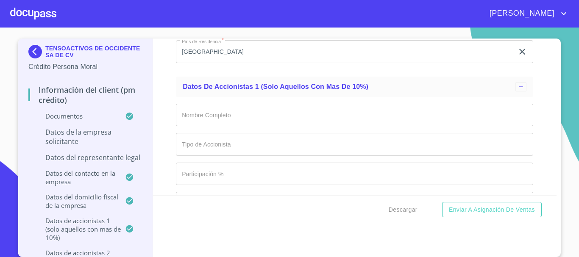
type input "GOMEZ FARIAS Y PLAN DE AYALA"
click at [239, 117] on input "Documento de identificación representante legal.   *" at bounding box center [354, 115] width 357 height 23
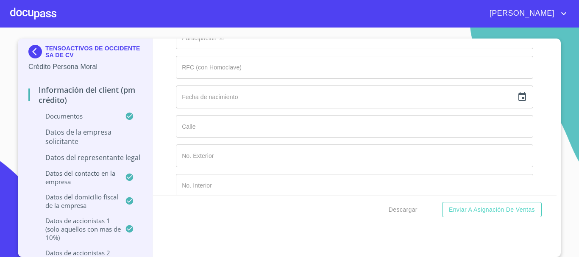
scroll to position [6514, 0]
